Goal: Obtain resource: Download file/media

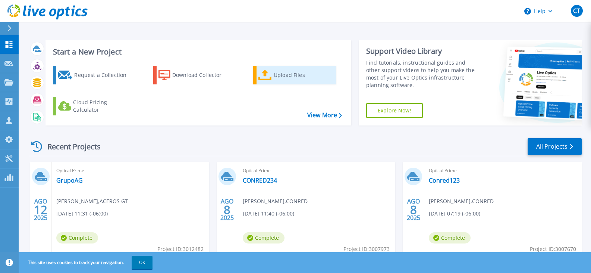
click at [273, 76] on link "Upload Files" at bounding box center [294, 75] width 83 height 19
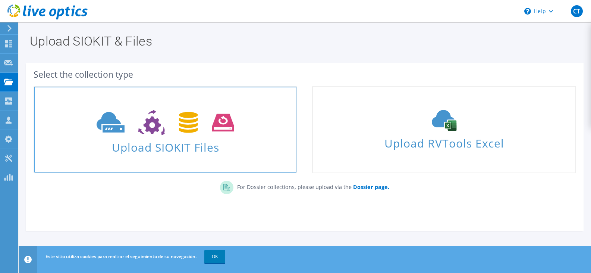
click at [200, 147] on span "Upload SIOKIT Files" at bounding box center [165, 145] width 262 height 16
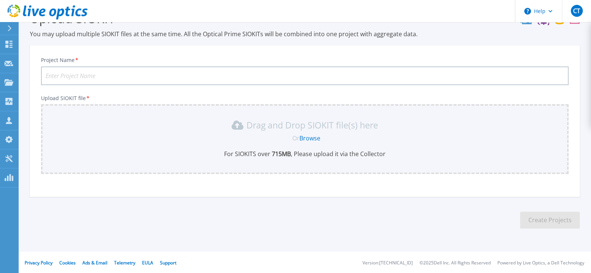
scroll to position [25, 0]
click at [311, 138] on link "Browse" at bounding box center [309, 137] width 21 height 8
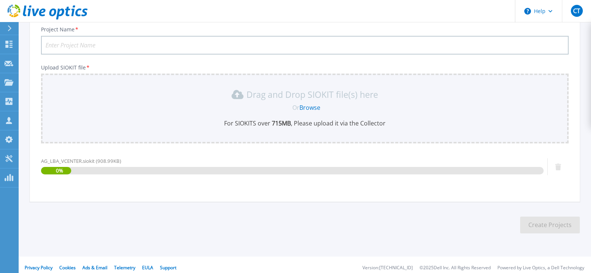
scroll to position [60, 0]
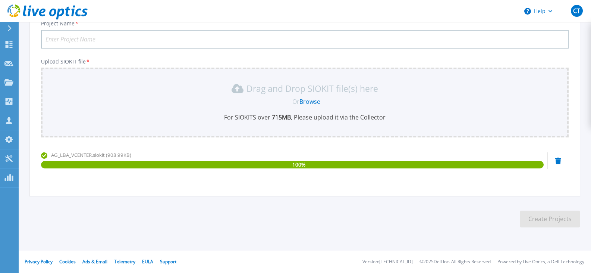
click at [152, 43] on input "Project Name *" at bounding box center [305, 39] width 528 height 19
click at [148, 35] on input "Project Name *" at bounding box center [305, 39] width 528 height 19
paste input "ACEROS GT"
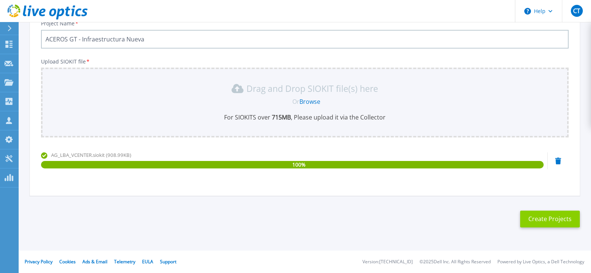
type input "ACEROS GT - Infraestructura Nueva"
click at [532, 223] on button "Create Projects" at bounding box center [550, 218] width 60 height 17
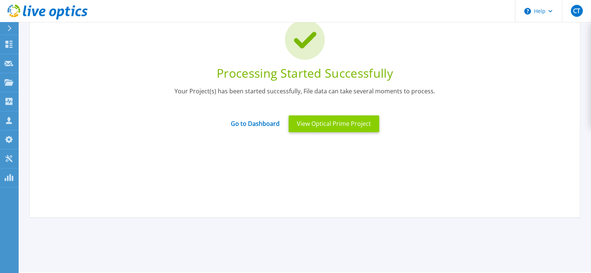
click at [322, 124] on button "View Optical Prime Project" at bounding box center [334, 123] width 91 height 17
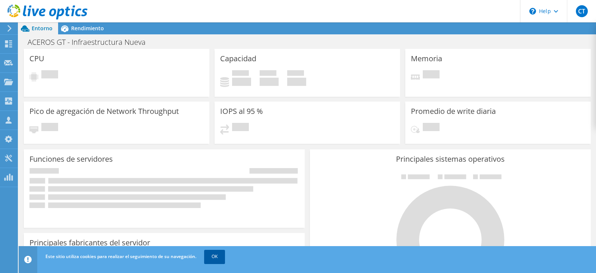
click at [208, 258] on link "OK" at bounding box center [214, 255] width 21 height 13
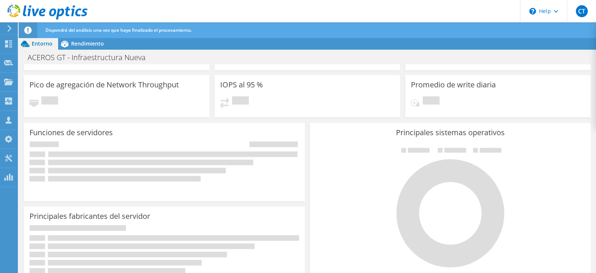
scroll to position [100, 0]
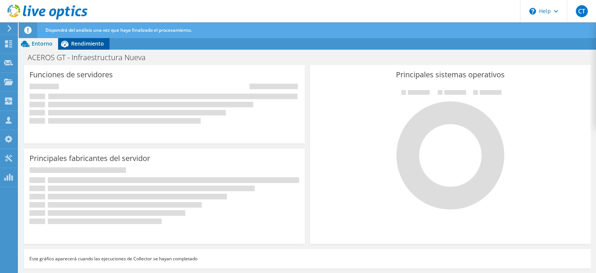
click at [89, 44] on span "Rendimiento" at bounding box center [87, 43] width 33 height 7
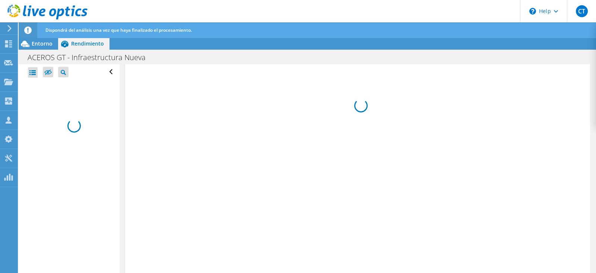
scroll to position [0, 0]
click at [46, 42] on span "Entorno" at bounding box center [42, 43] width 21 height 7
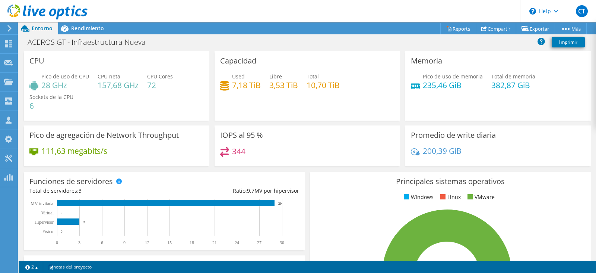
scroll to position [191, 0]
click at [523, 26] on icon at bounding box center [525, 29] width 7 height 6
click at [459, 29] on link "Reports" at bounding box center [459, 29] width 36 height 12
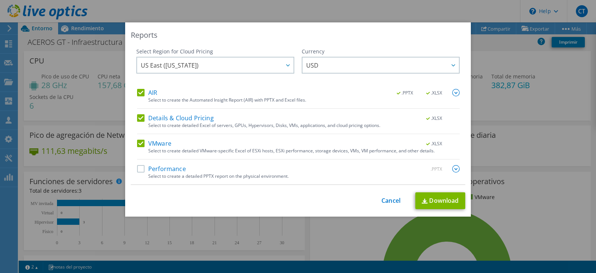
click at [141, 167] on label "Performance" at bounding box center [161, 168] width 49 height 7
click at [0, 0] on input "Performance" at bounding box center [0, 0] width 0 height 0
click at [453, 169] on img at bounding box center [456, 168] width 7 height 7
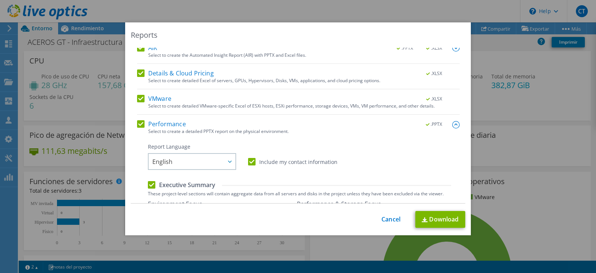
scroll to position [149, 0]
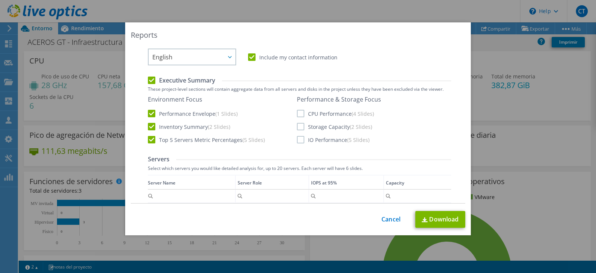
click at [300, 112] on label "CPU Performance (4 Slides)" at bounding box center [335, 113] width 77 height 7
click at [0, 0] on input "CPU Performance (4 Slides)" at bounding box center [0, 0] width 0 height 0
click at [297, 127] on label "Storage Capacity (2 Slides)" at bounding box center [334, 126] width 75 height 7
click at [0, 0] on input "Storage Capacity (2 Slides)" at bounding box center [0, 0] width 0 height 0
click at [300, 139] on label "IO Performance (5 Slides)" at bounding box center [333, 139] width 73 height 7
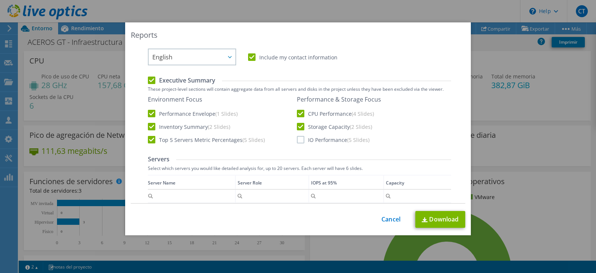
click at [0, 0] on input "IO Performance (5 Slides)" at bounding box center [0, 0] width 0 height 0
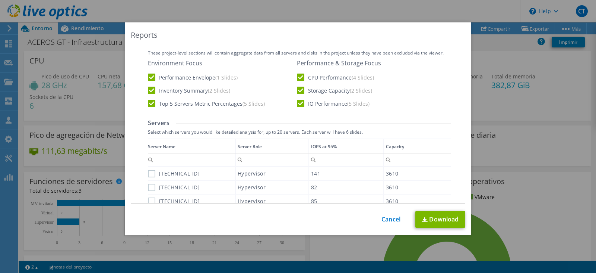
scroll to position [224, 0]
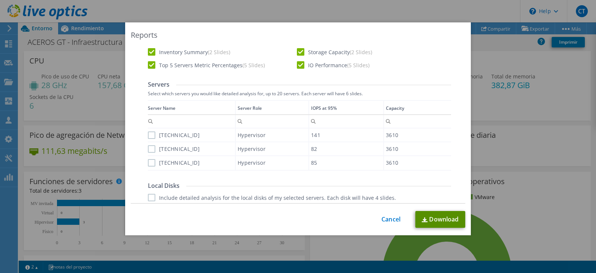
click at [437, 217] on link "Download" at bounding box center [441, 219] width 50 height 17
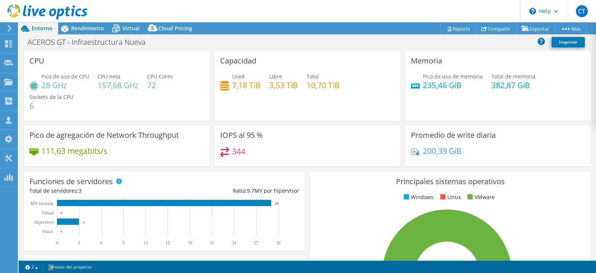
select select "USD"
click at [453, 26] on link "Reports" at bounding box center [459, 29] width 36 height 12
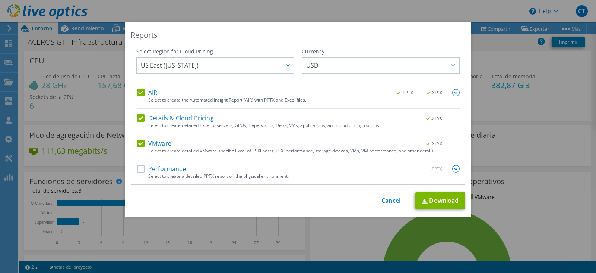
click at [453, 167] on img at bounding box center [456, 168] width 7 height 7
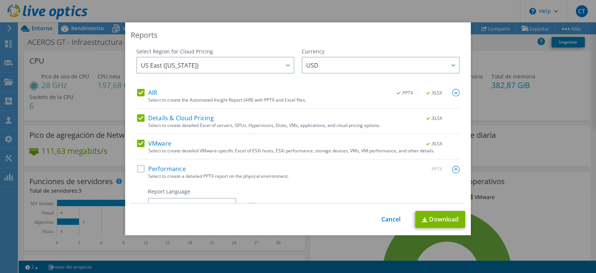
click at [132, 168] on div "Select Region for Cloud Pricing Asia Pacific ([GEOGRAPHIC_DATA]) [GEOGRAPHIC_DA…" at bounding box center [298, 125] width 335 height 155
click at [139, 169] on label "Performance" at bounding box center [161, 168] width 49 height 7
click at [0, 0] on input "Performance" at bounding box center [0, 0] width 0 height 0
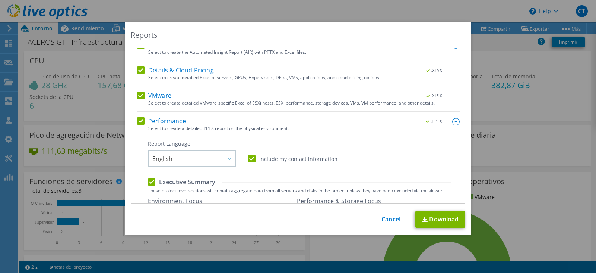
scroll to position [149, 0]
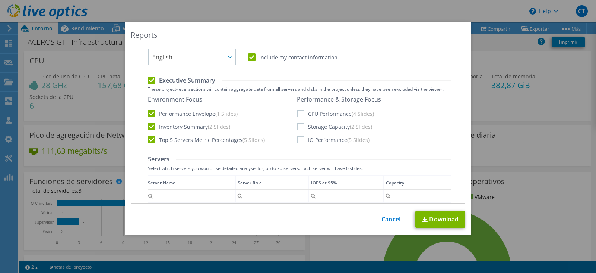
click at [297, 115] on label "CPU Performance (4 Slides)" at bounding box center [335, 113] width 77 height 7
click at [0, 0] on input "CPU Performance (4 Slides)" at bounding box center [0, 0] width 0 height 0
click at [298, 127] on label "Storage Capacity (2 Slides)" at bounding box center [334, 126] width 75 height 7
click at [0, 0] on input "Storage Capacity (2 Slides)" at bounding box center [0, 0] width 0 height 0
click at [297, 141] on label "IO Performance (5 Slides)" at bounding box center [333, 139] width 73 height 7
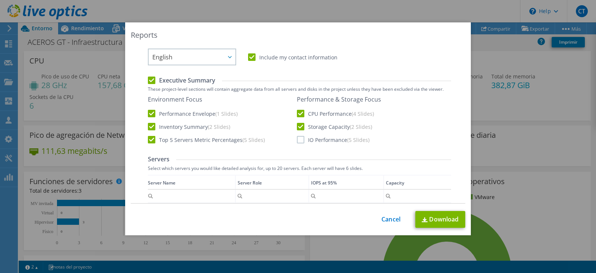
click at [0, 0] on input "IO Performance (5 Slides)" at bounding box center [0, 0] width 0 height 0
click at [441, 217] on link "Download" at bounding box center [441, 219] width 50 height 17
click at [384, 223] on link "Cancel" at bounding box center [391, 218] width 19 height 7
